Goal: Task Accomplishment & Management: Manage account settings

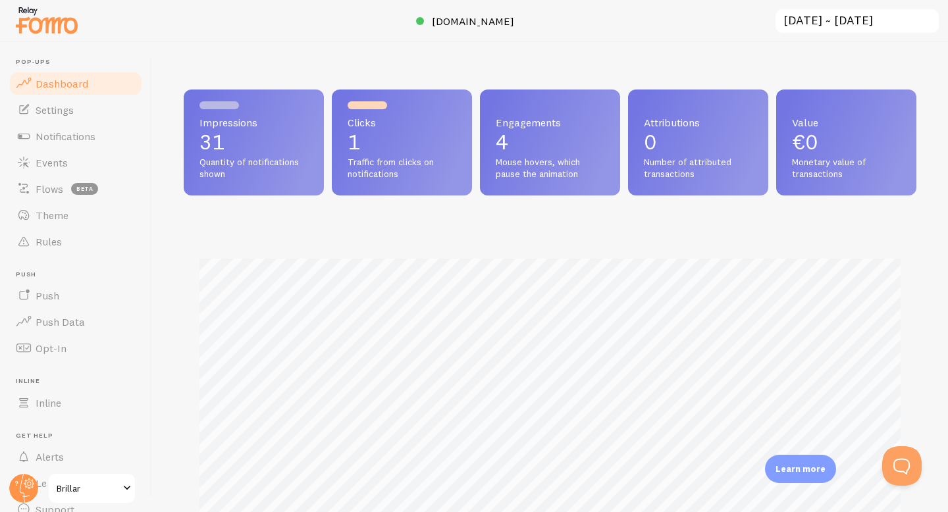
scroll to position [346, 733]
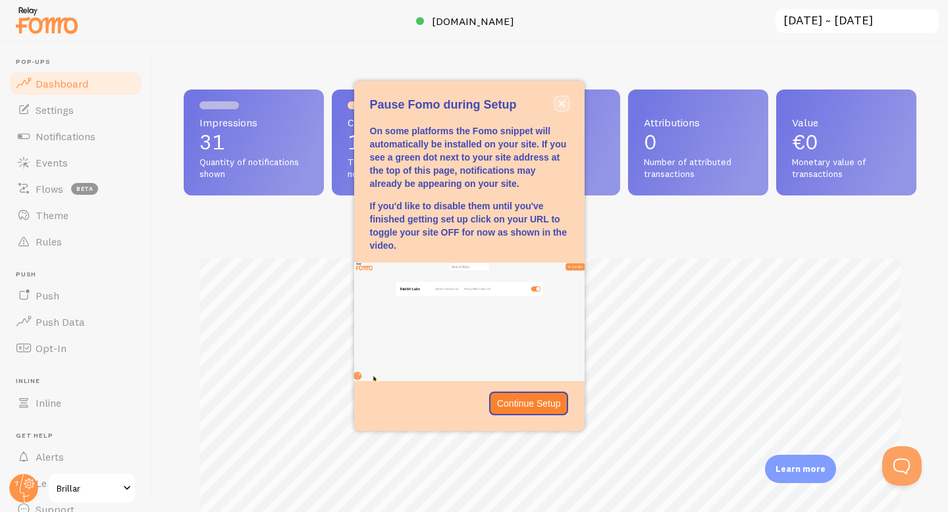
click at [563, 109] on button "close," at bounding box center [562, 104] width 14 height 14
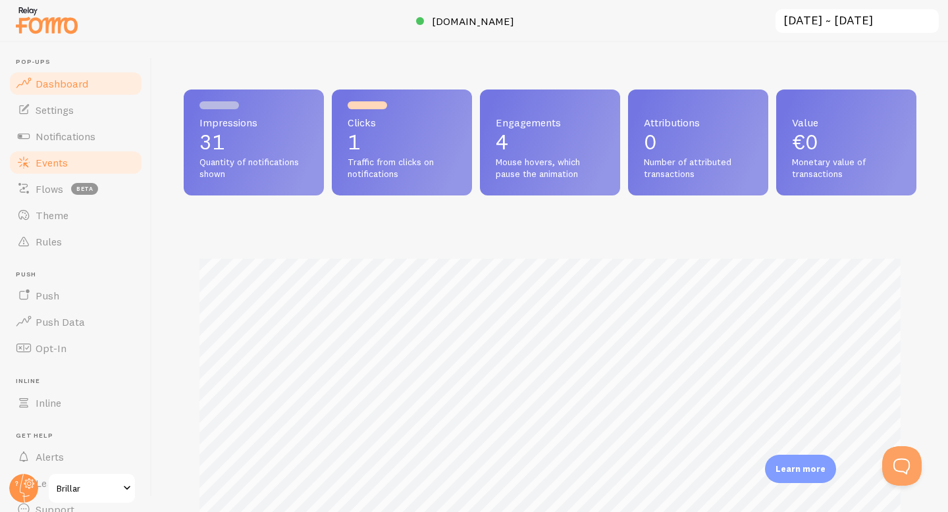
click at [61, 162] on span "Events" at bounding box center [52, 162] width 32 height 13
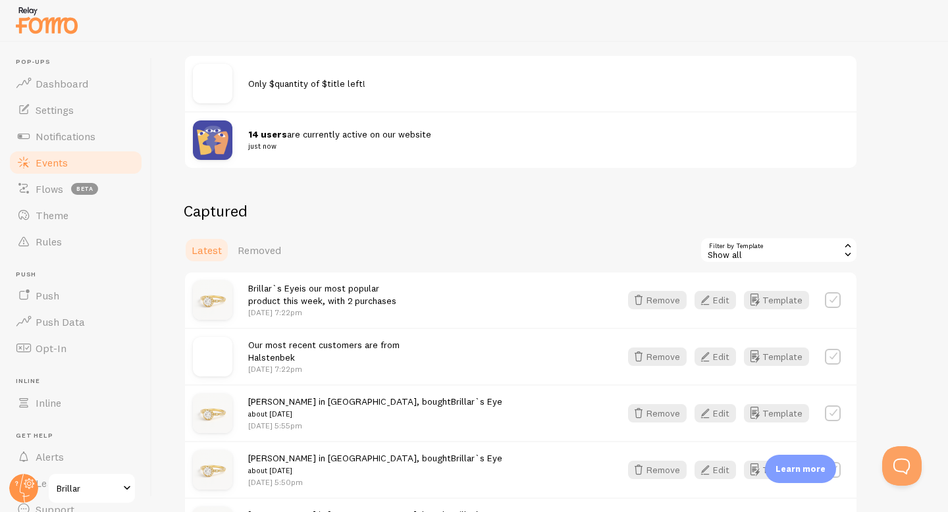
scroll to position [283, 0]
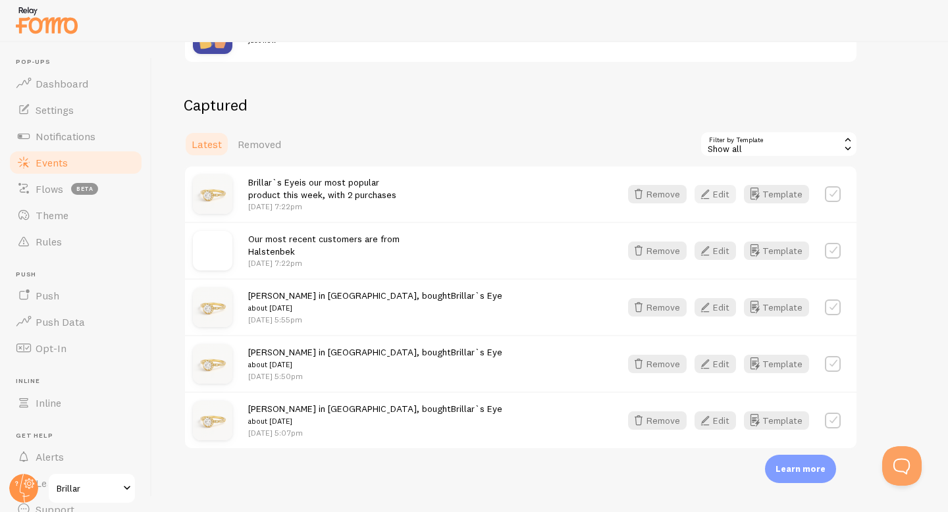
click at [714, 191] on button "Edit" at bounding box center [714, 194] width 41 height 18
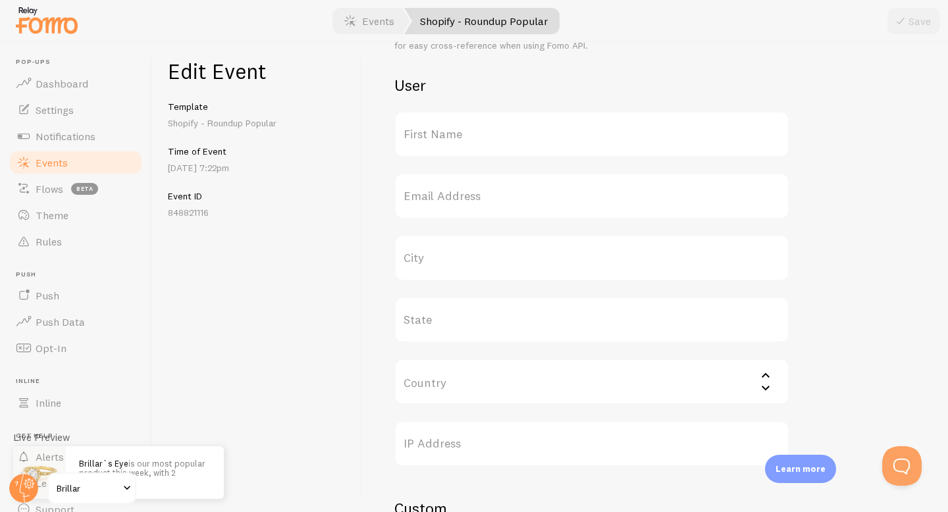
scroll to position [558, 0]
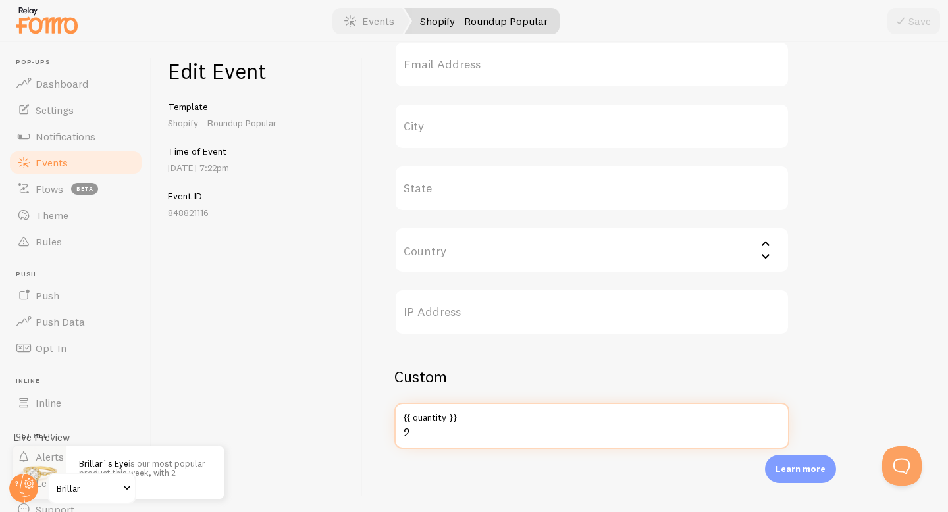
click at [414, 442] on input "2" at bounding box center [591, 426] width 395 height 46
type input "50"
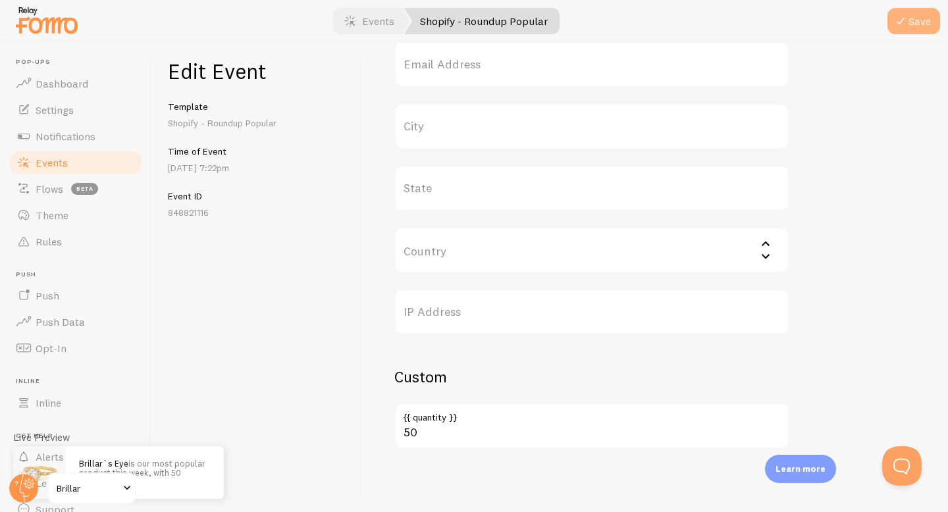
click at [922, 22] on button "Save" at bounding box center [913, 21] width 53 height 26
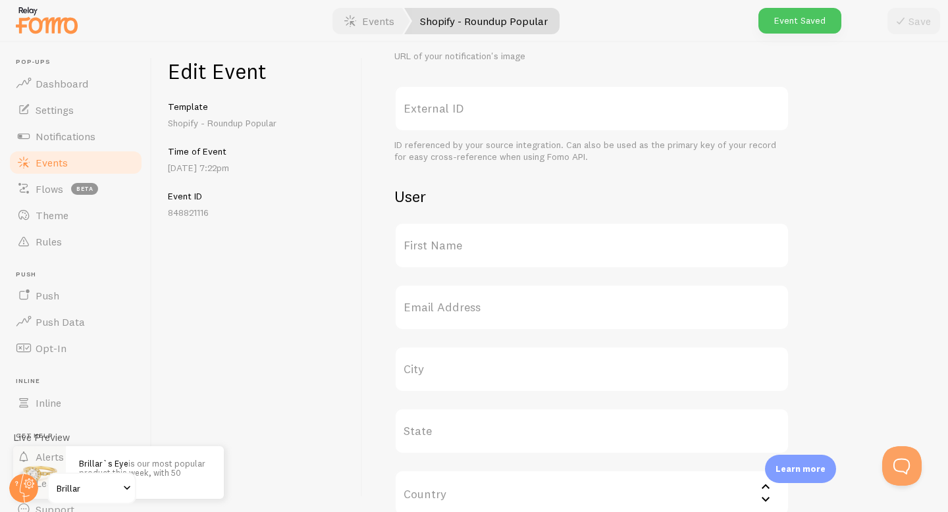
scroll to position [0, 0]
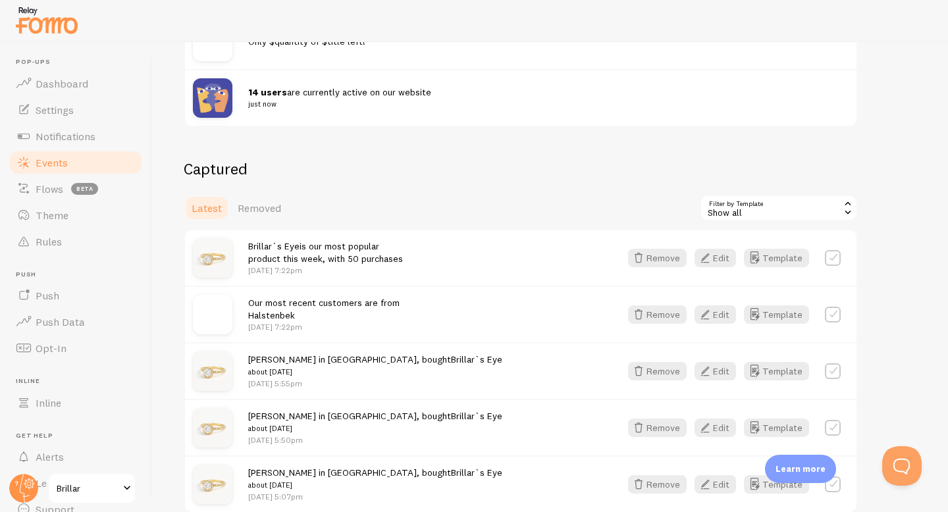
scroll to position [230, 0]
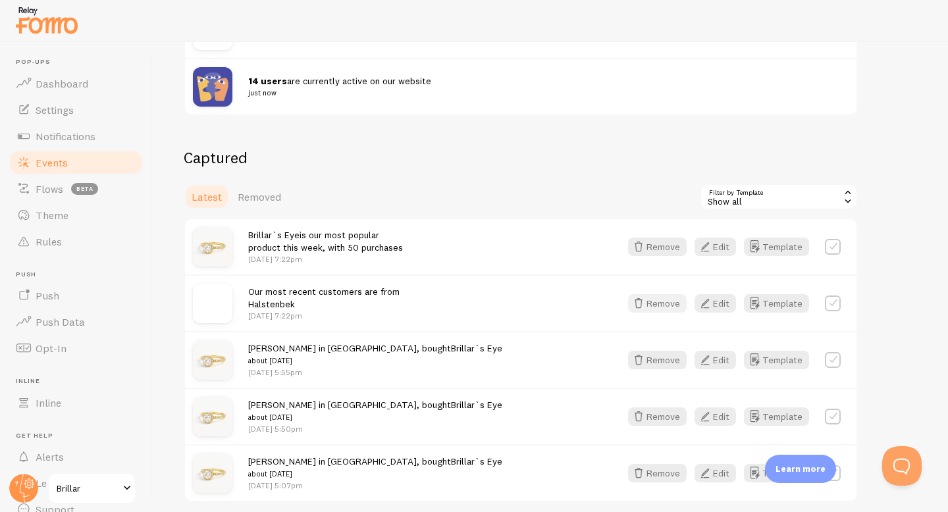
click at [664, 302] on button "Remove" at bounding box center [657, 303] width 59 height 18
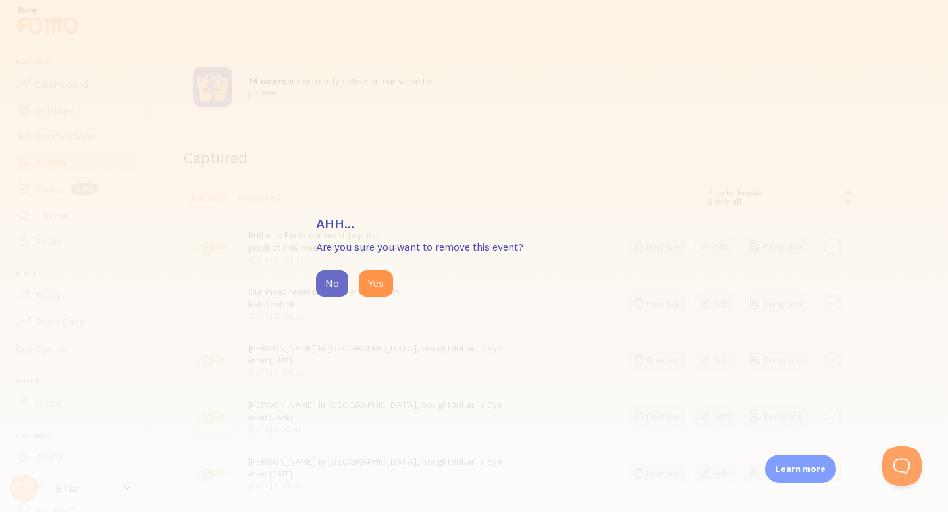
click at [335, 278] on button "No" at bounding box center [332, 284] width 32 height 26
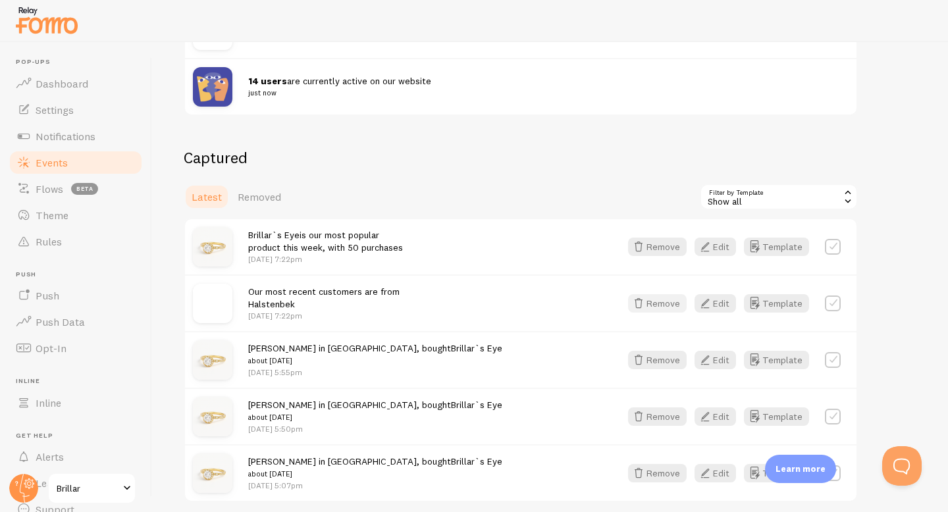
click at [670, 304] on button "Remove" at bounding box center [657, 303] width 59 height 18
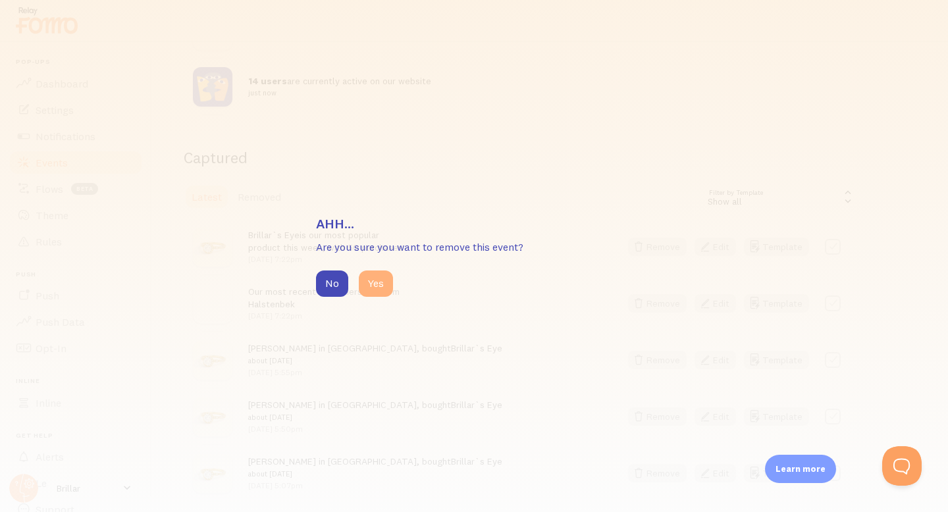
click at [381, 277] on button "Yes" at bounding box center [376, 284] width 34 height 26
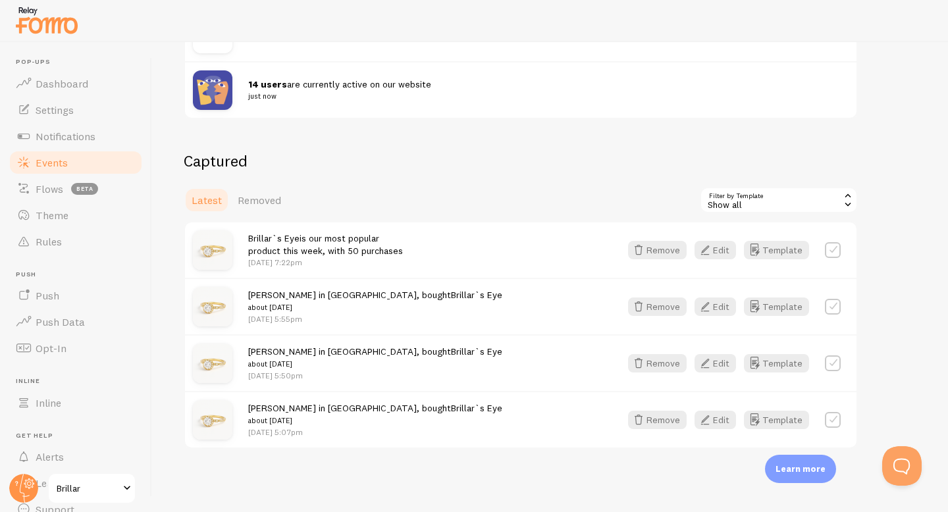
scroll to position [226, 0]
click at [676, 302] on button "Remove" at bounding box center [657, 307] width 59 height 18
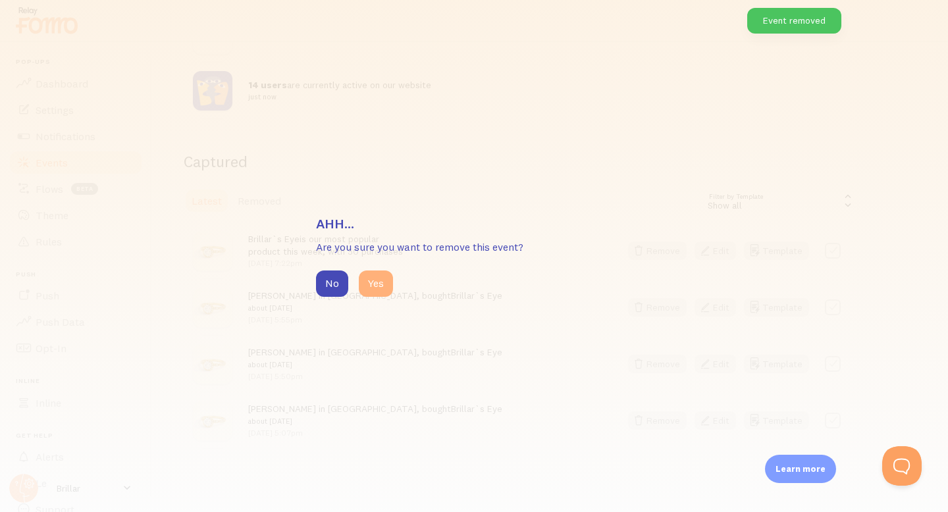
click at [371, 290] on button "Yes" at bounding box center [376, 284] width 34 height 26
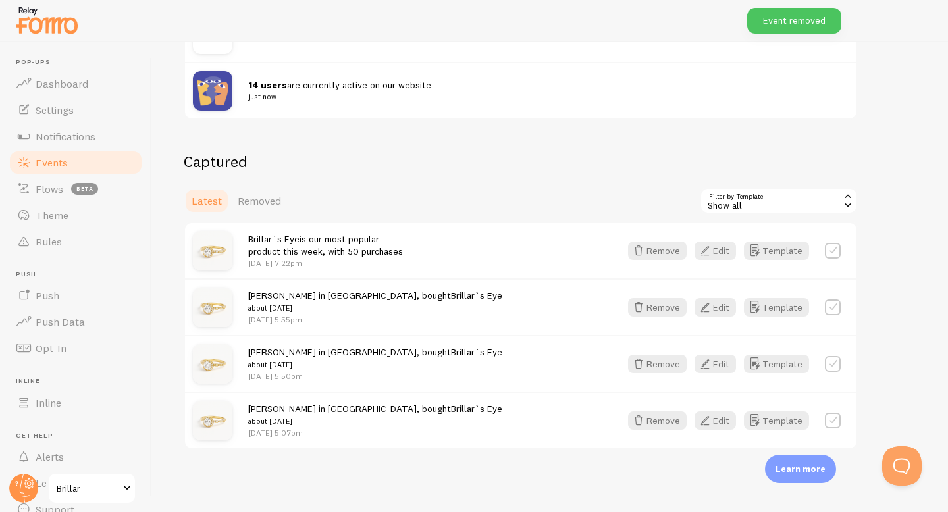
scroll to position [170, 0]
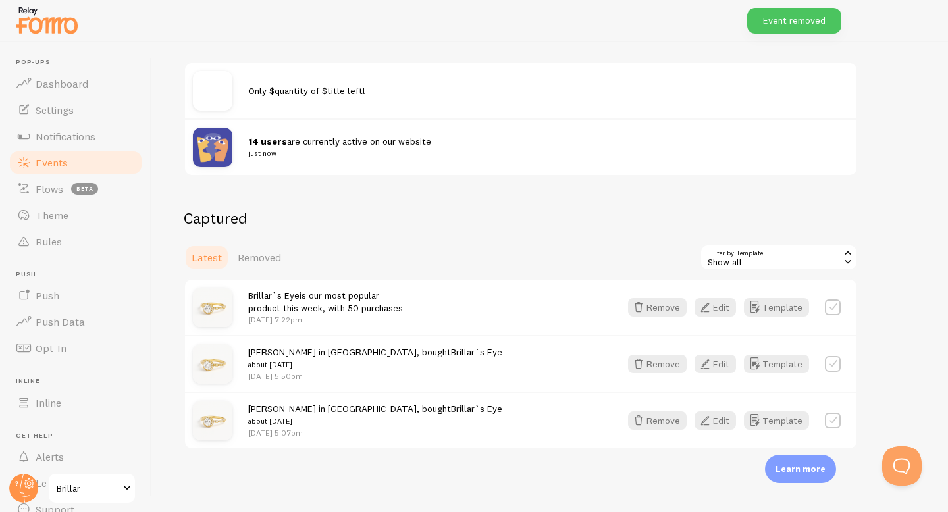
click at [219, 413] on img at bounding box center [212, 420] width 39 height 39
click at [679, 420] on button "Remove" at bounding box center [657, 420] width 59 height 18
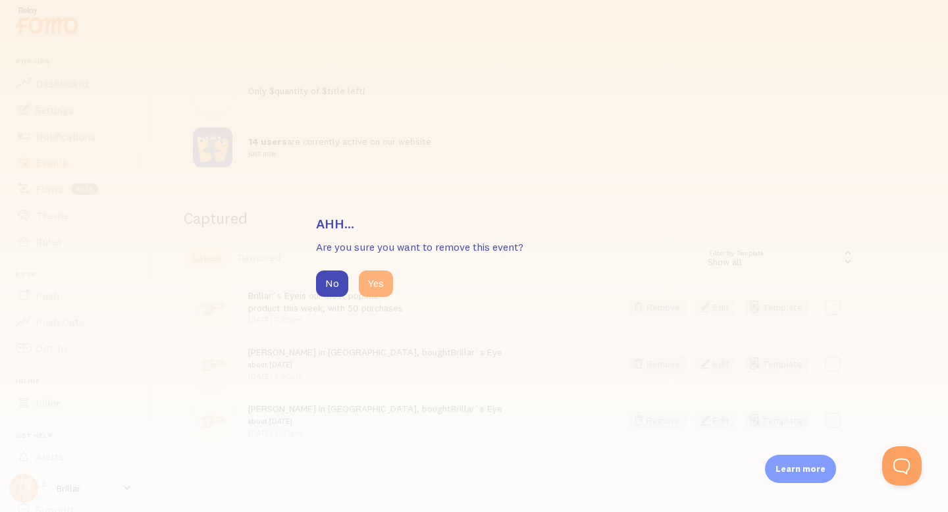
click at [366, 288] on button "Yes" at bounding box center [376, 284] width 34 height 26
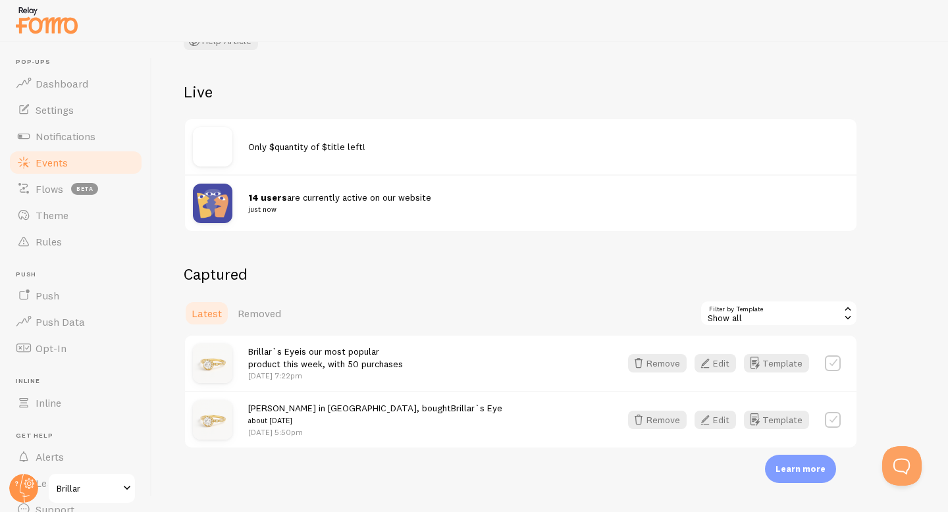
scroll to position [113, 0]
click at [663, 425] on button "Remove" at bounding box center [657, 420] width 59 height 18
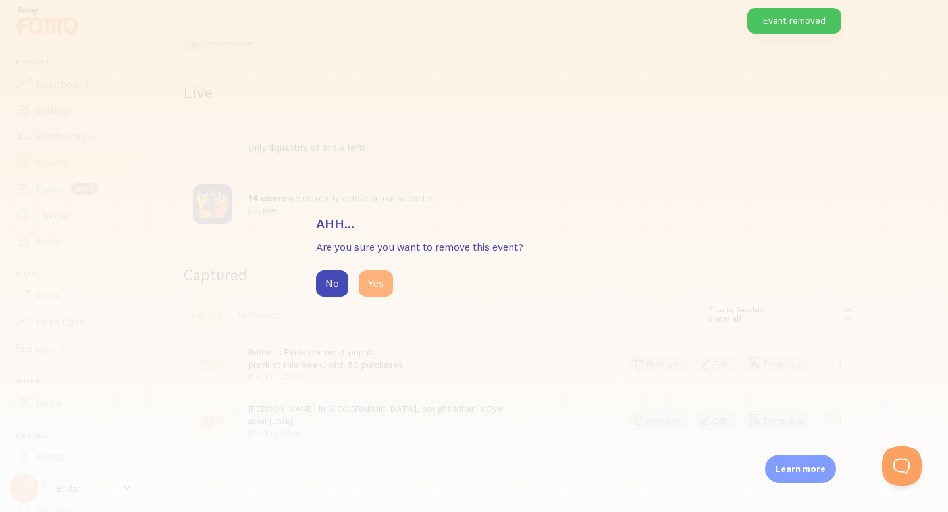
click at [370, 289] on button "Yes" at bounding box center [376, 284] width 34 height 26
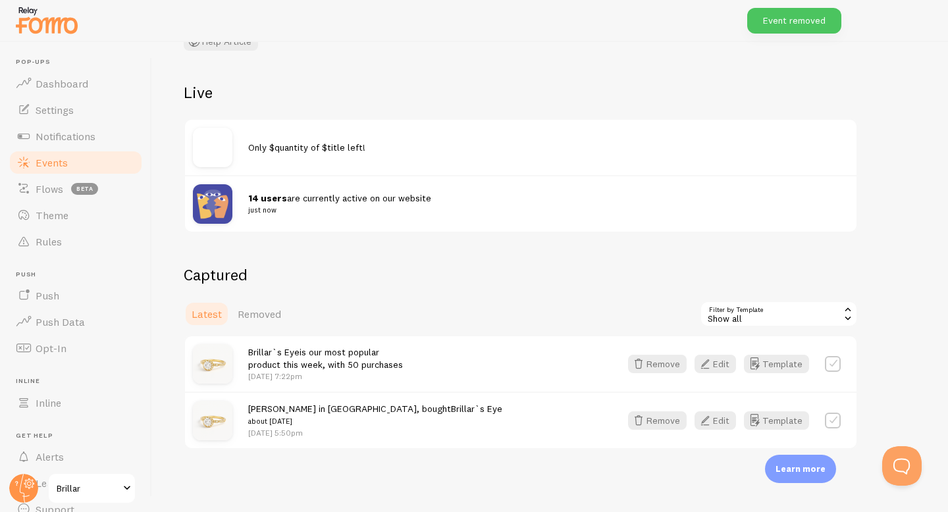
scroll to position [70, 0]
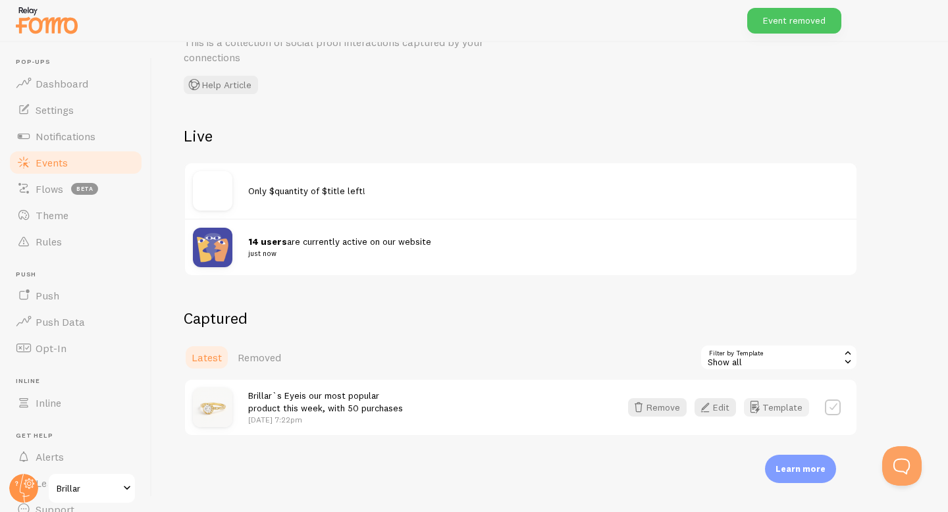
click at [791, 408] on button "Template" at bounding box center [776, 407] width 65 height 18
